Goal: Task Accomplishment & Management: Manage account settings

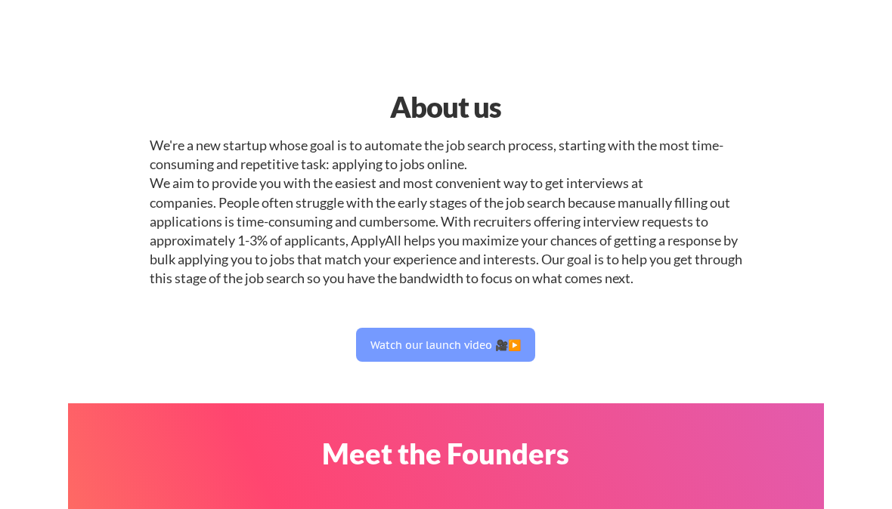
select select ""engineering""
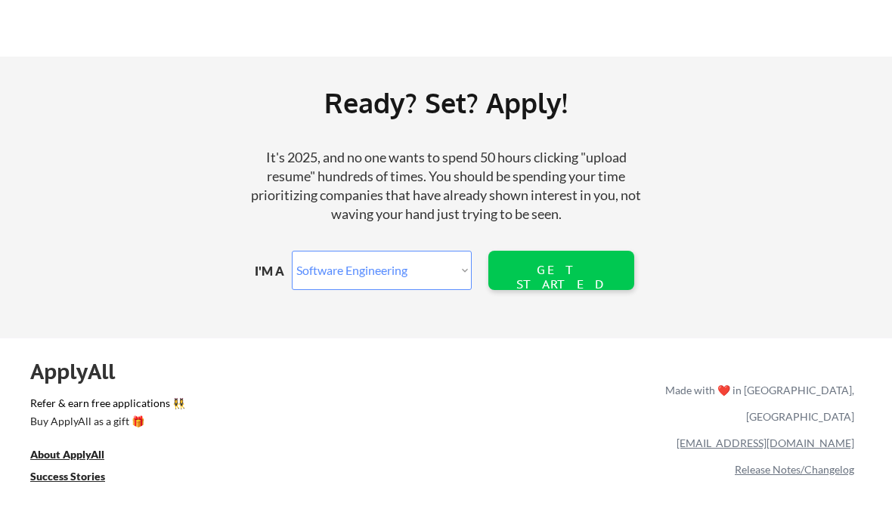
scroll to position [1838, 0]
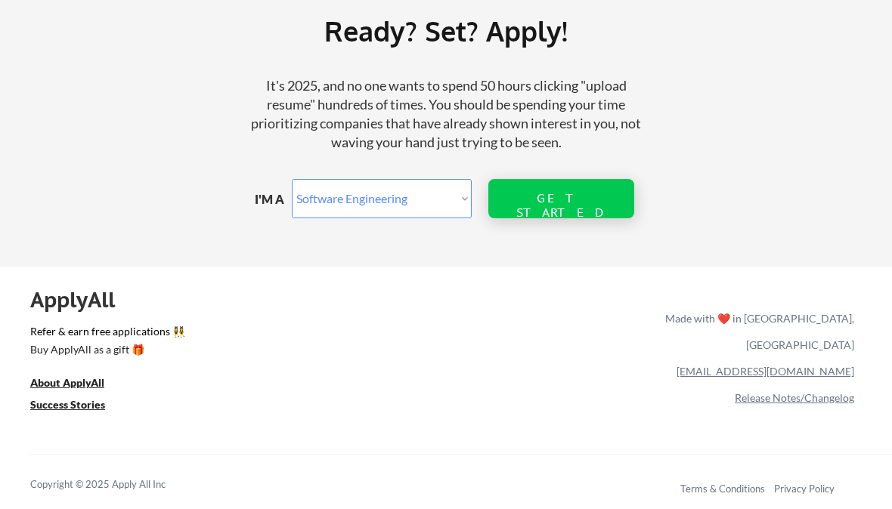
click at [525, 214] on div "GET STARTED" at bounding box center [560, 198] width 97 height 39
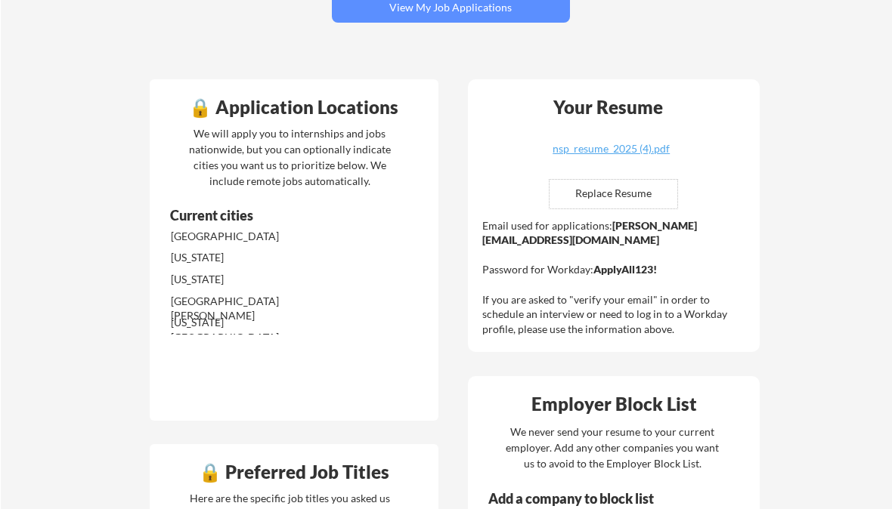
scroll to position [277, 0]
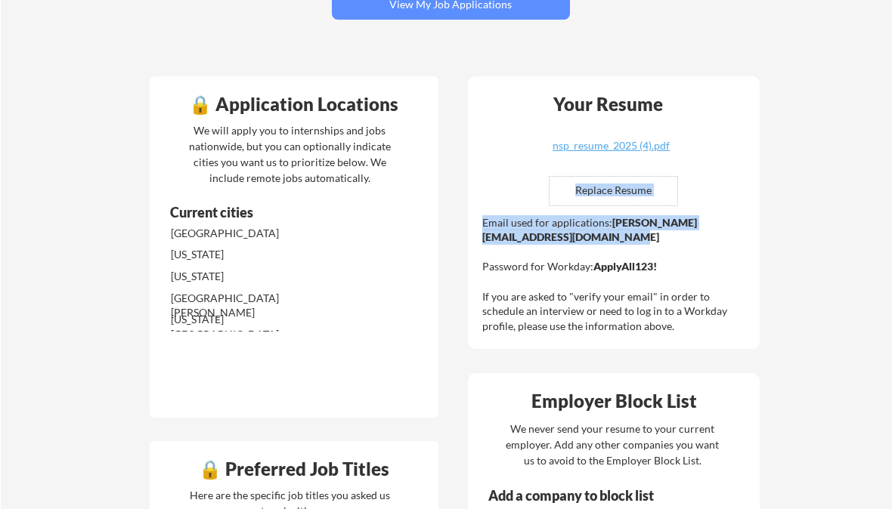
drag, startPoint x: 476, startPoint y: 236, endPoint x: 697, endPoint y: 240, distance: 221.4
click at [698, 240] on div "Your Resume nsp_resume_2025 (4).pdf Replace Resume ✅ Replaced! Email used for a…" at bounding box center [614, 213] width 292 height 274
click at [697, 240] on div "Email used for applications: [PERSON_NAME][EMAIL_ADDRESS][DOMAIN_NAME] Password…" at bounding box center [615, 274] width 267 height 119
drag, startPoint x: 697, startPoint y: 240, endPoint x: 511, endPoint y: 243, distance: 186.7
click at [511, 243] on div "Email used for applications: [PERSON_NAME][EMAIL_ADDRESS][DOMAIN_NAME] Password…" at bounding box center [615, 274] width 267 height 119
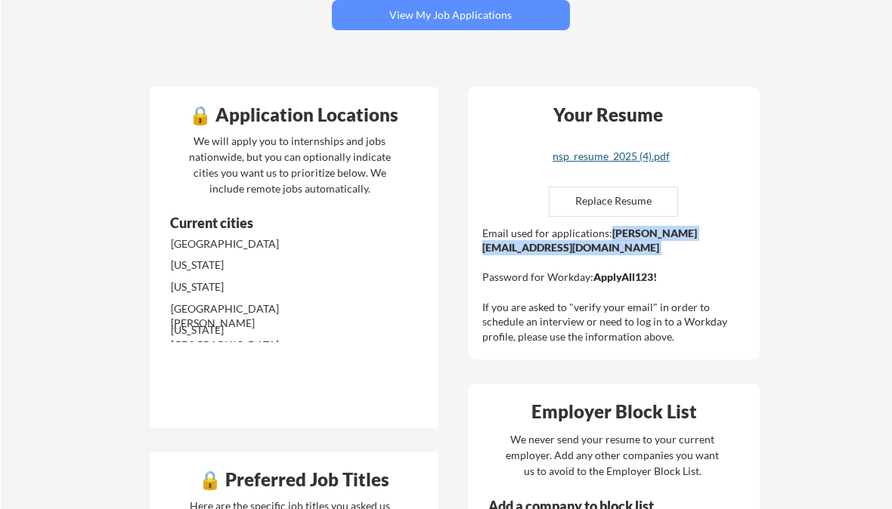
scroll to position [333, 0]
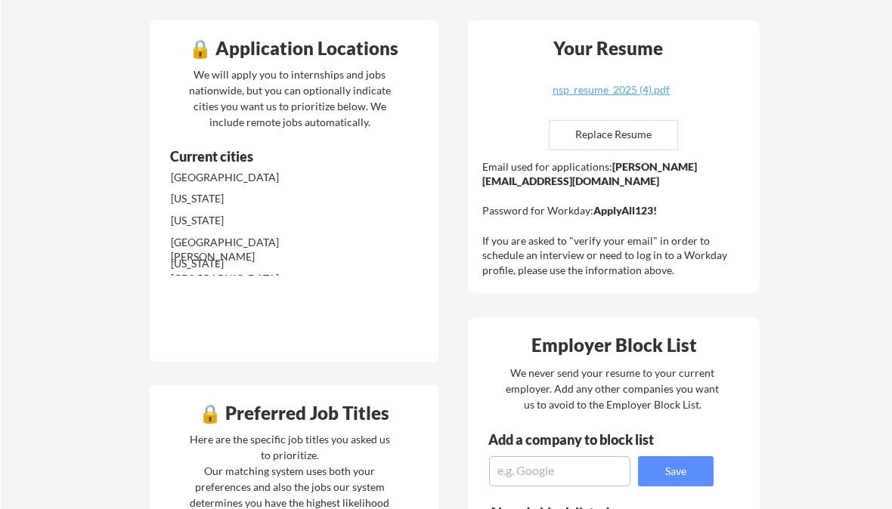
click at [573, 288] on div "Your Resume nsp_resume_2025 (4).pdf Replace Resume ✅ Replaced! Email used for a…" at bounding box center [614, 157] width 292 height 274
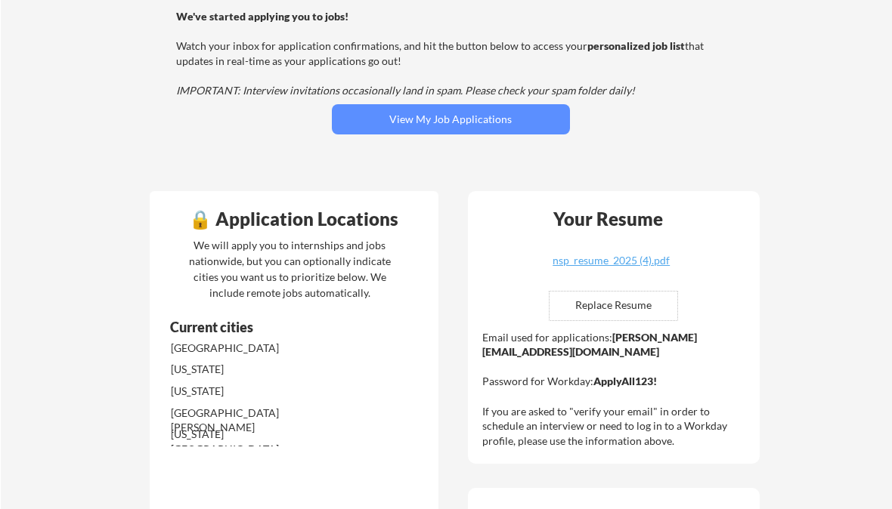
scroll to position [138, 0]
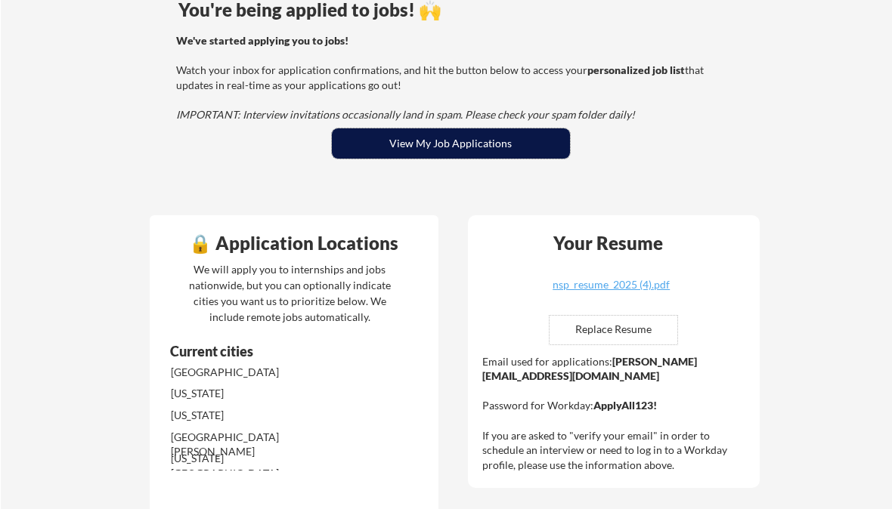
click at [492, 144] on button "View My Job Applications" at bounding box center [451, 143] width 238 height 30
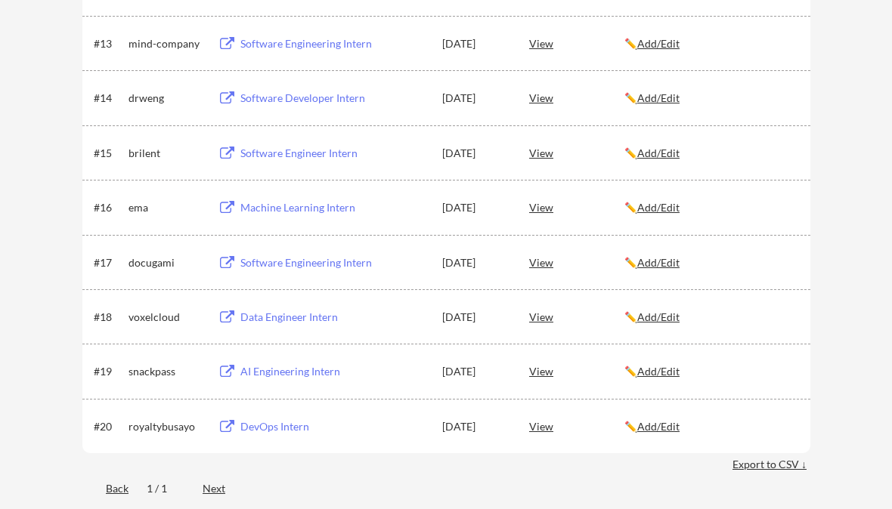
scroll to position [997, 0]
